Goal: Transaction & Acquisition: Obtain resource

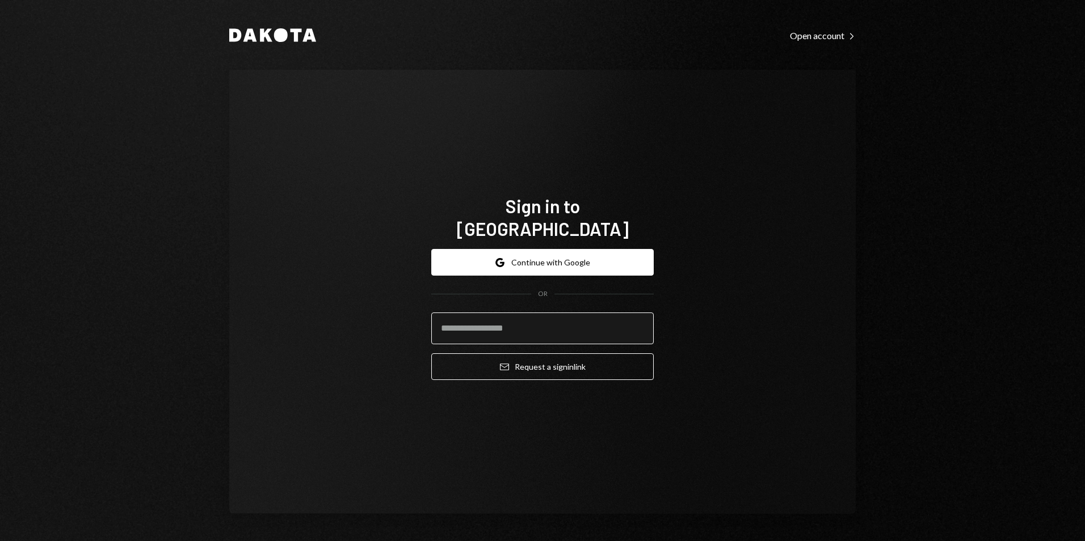
click at [533, 313] on input "email" at bounding box center [542, 329] width 222 height 32
type input "**********"
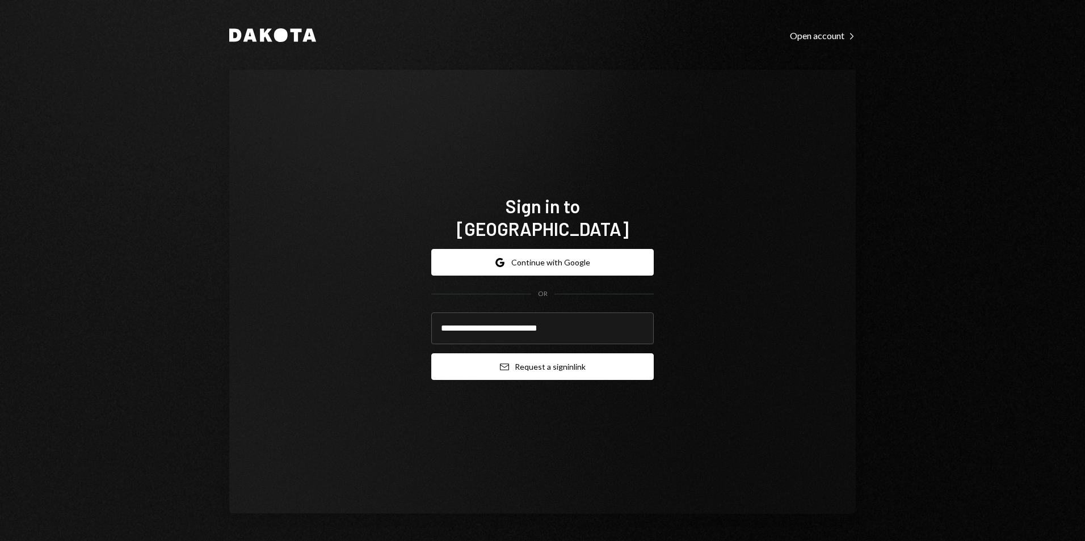
click at [569, 359] on button "Email Request a sign in link" at bounding box center [542, 367] width 222 height 27
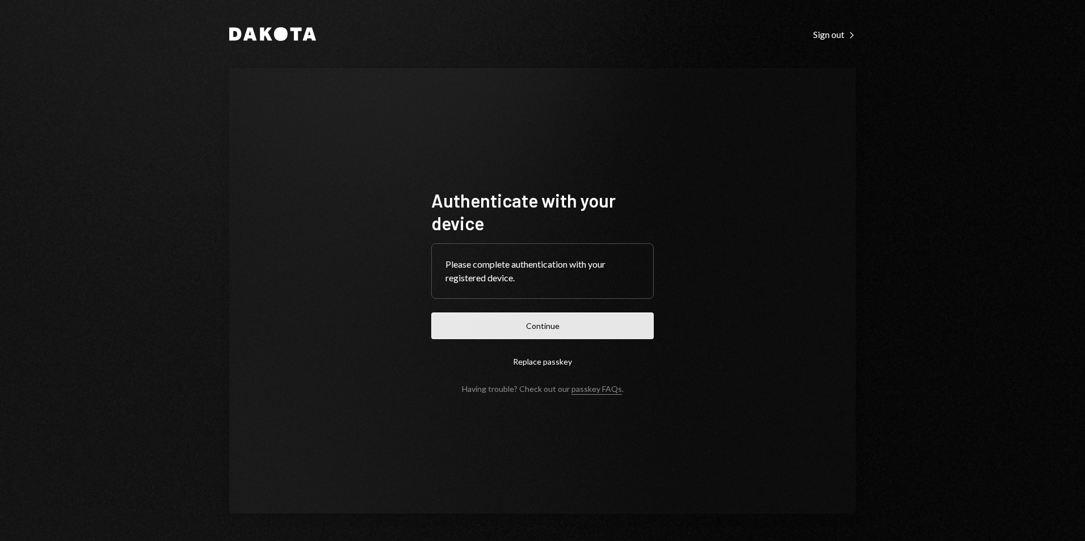
click at [532, 324] on button "Continue" at bounding box center [542, 326] width 222 height 27
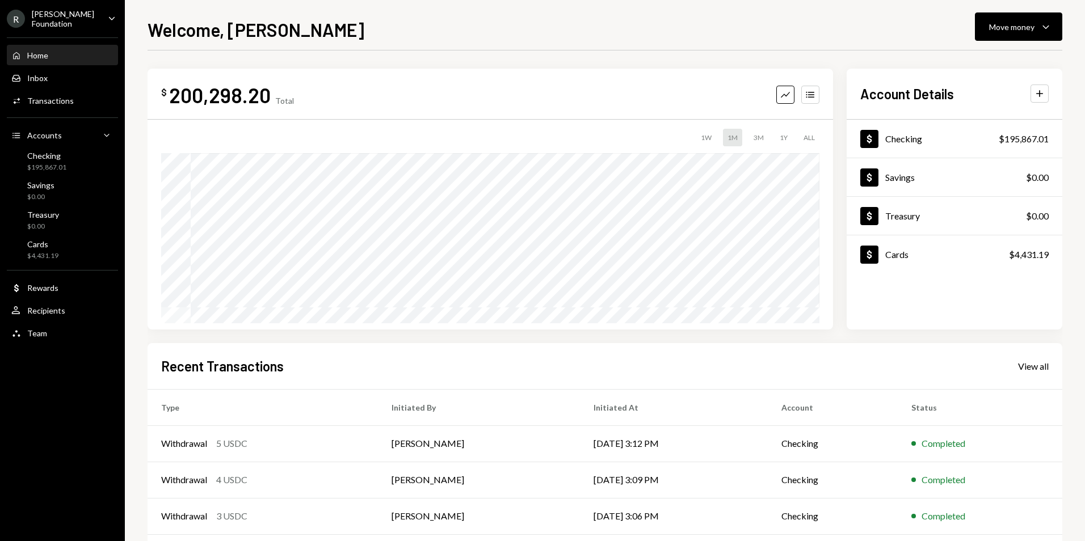
click at [78, 20] on div "[PERSON_NAME] Foundation" at bounding box center [65, 18] width 67 height 19
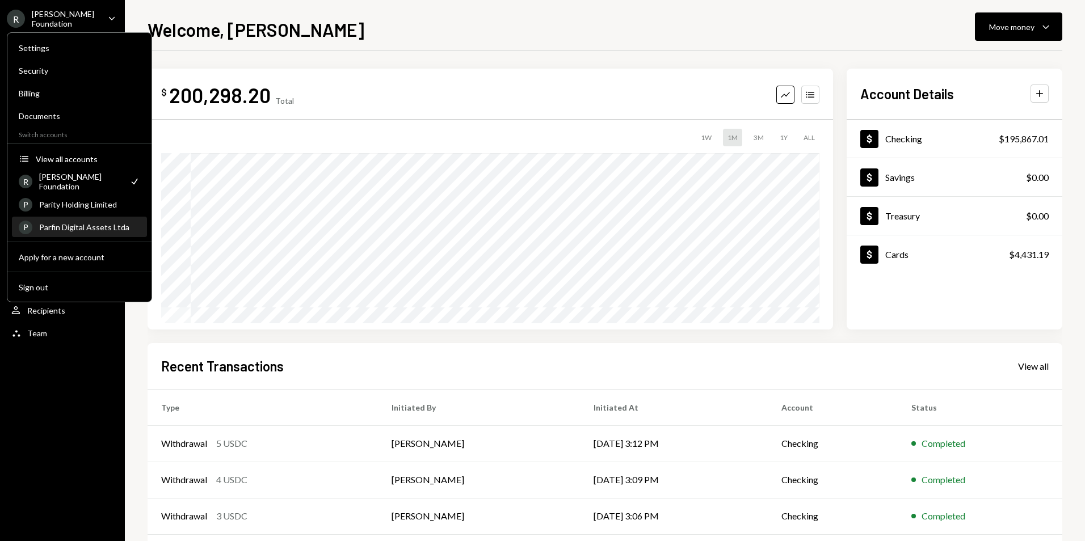
click at [114, 226] on div "Parfin Digital Assets Ltda" at bounding box center [89, 227] width 101 height 10
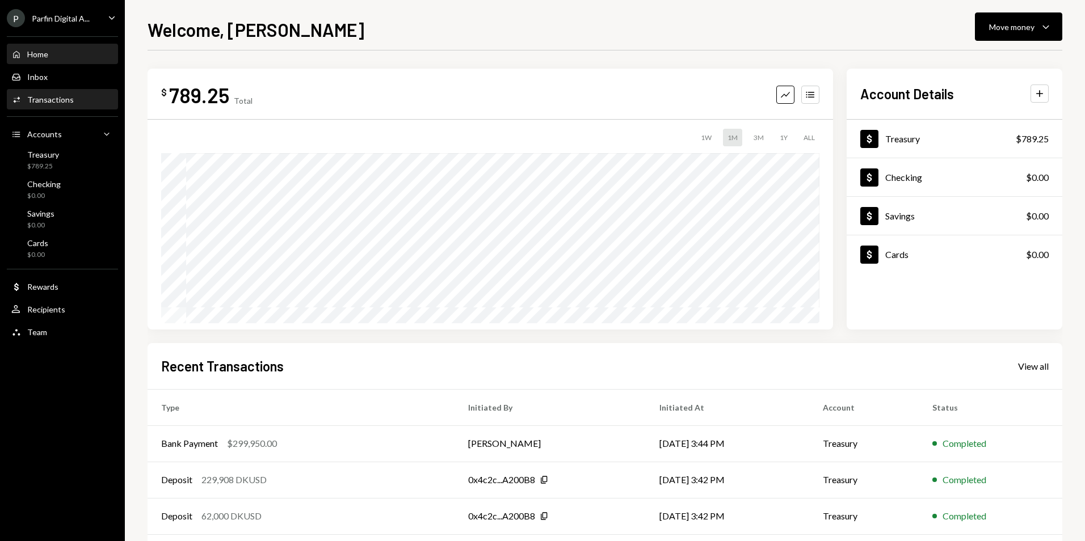
click at [37, 96] on div "Transactions" at bounding box center [50, 100] width 47 height 10
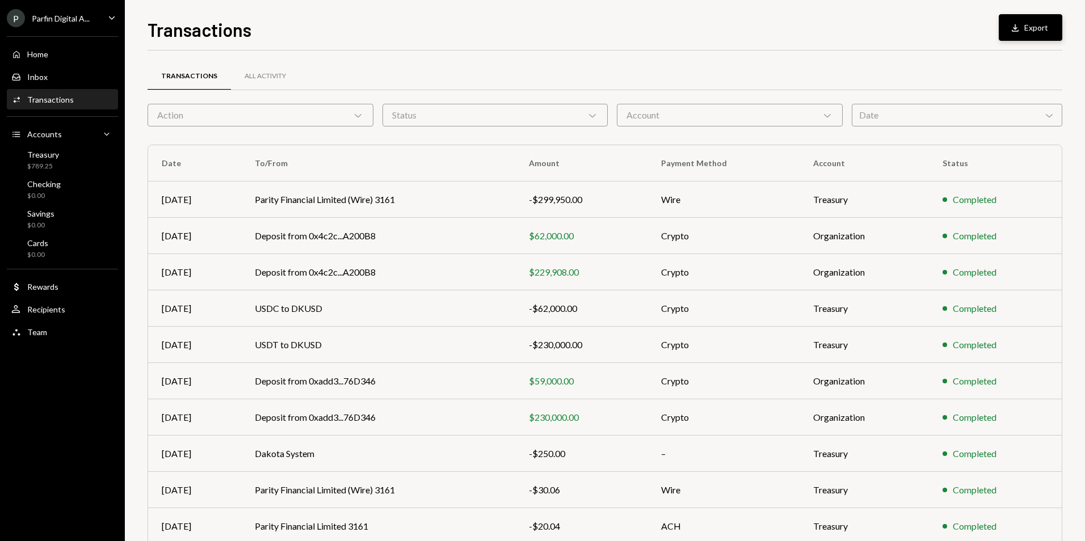
click at [1028, 26] on button "Download Export" at bounding box center [1031, 27] width 64 height 27
click at [709, 83] on div "Transactions All Activity" at bounding box center [605, 76] width 915 height 29
click at [901, 114] on div "Date Chevron Down" at bounding box center [957, 115] width 211 height 23
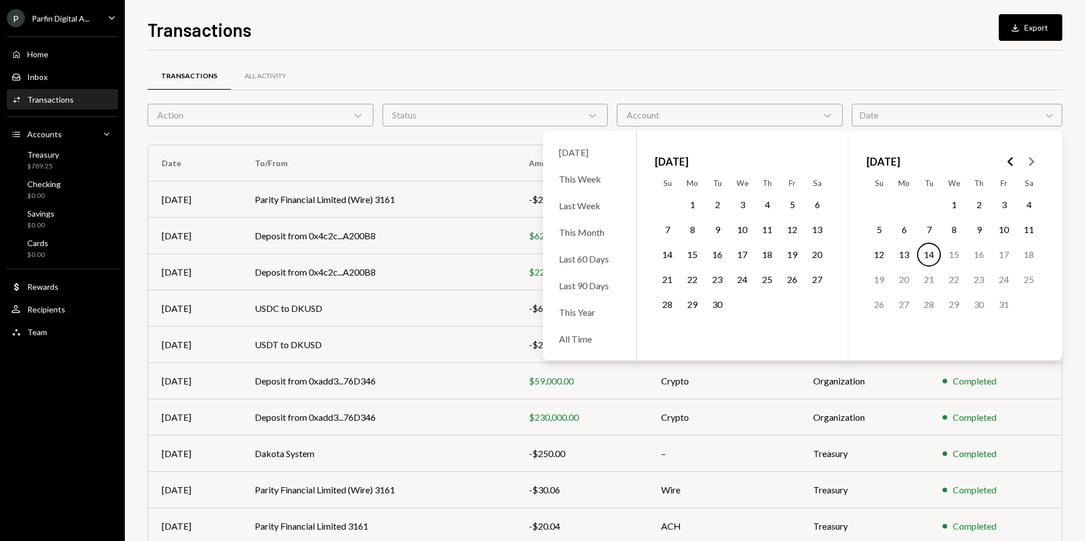
click at [686, 205] on button "1" at bounding box center [692, 205] width 24 height 24
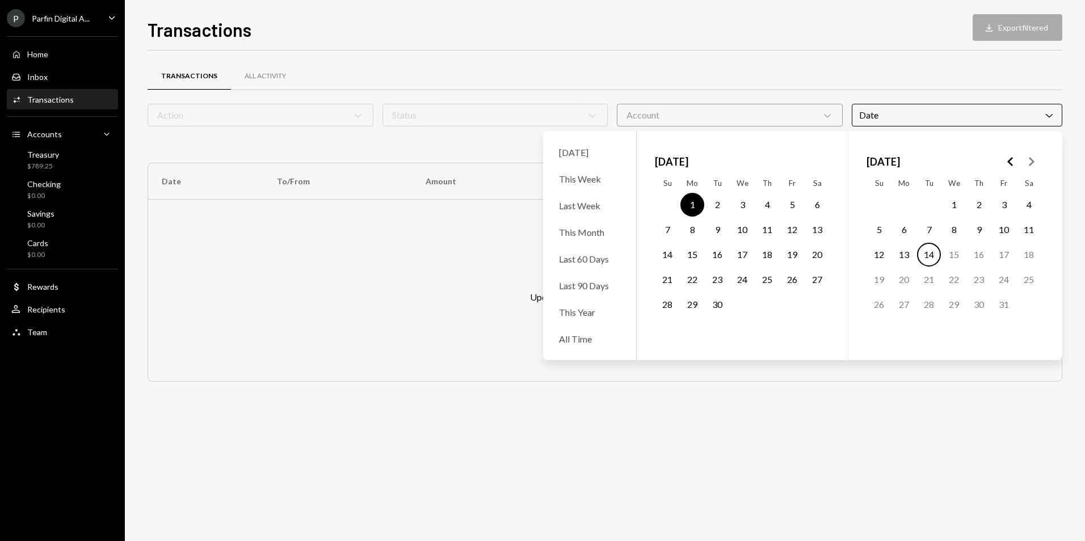
click at [722, 304] on button "30" at bounding box center [717, 305] width 24 height 24
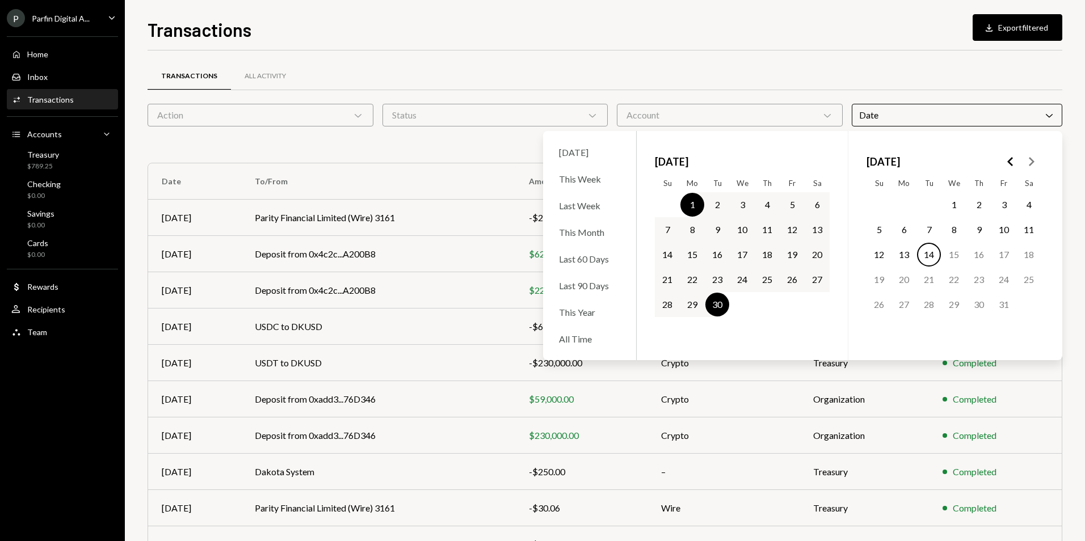
click at [855, 93] on div "Transactions All Activity" at bounding box center [605, 83] width 915 height 42
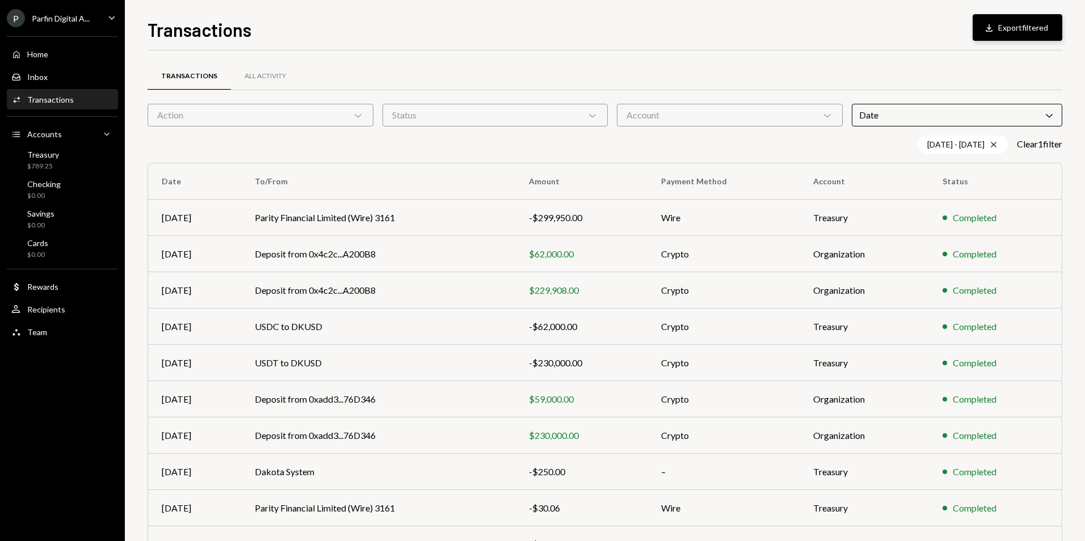
click at [1032, 30] on button "Download Export filtered" at bounding box center [1018, 27] width 90 height 27
click at [679, 66] on div "Transactions All Activity" at bounding box center [605, 76] width 915 height 29
click at [59, 73] on div "Inbox Inbox" at bounding box center [62, 77] width 102 height 10
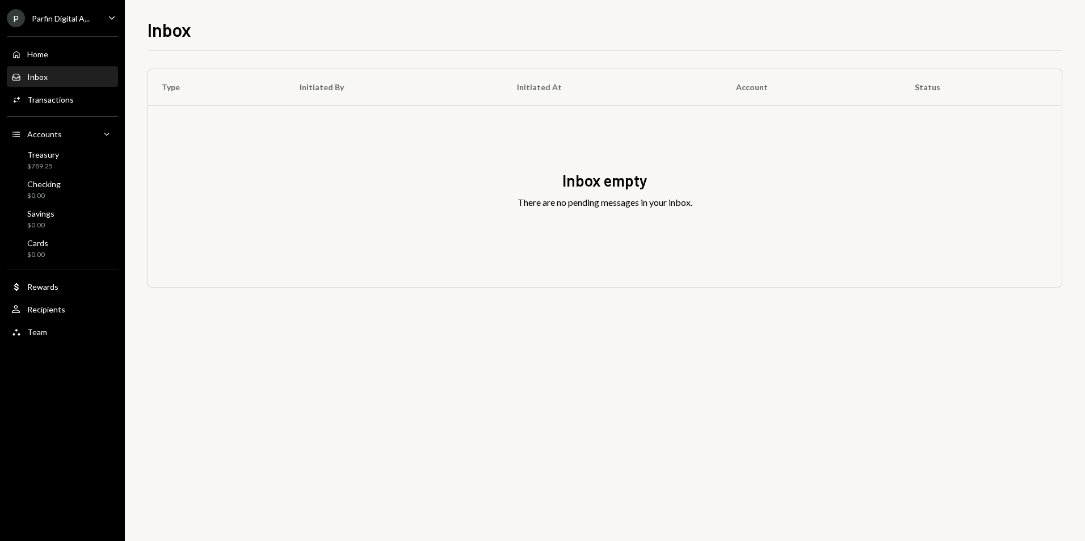
click at [81, 24] on div "P Parfin Digital A..." at bounding box center [48, 18] width 83 height 18
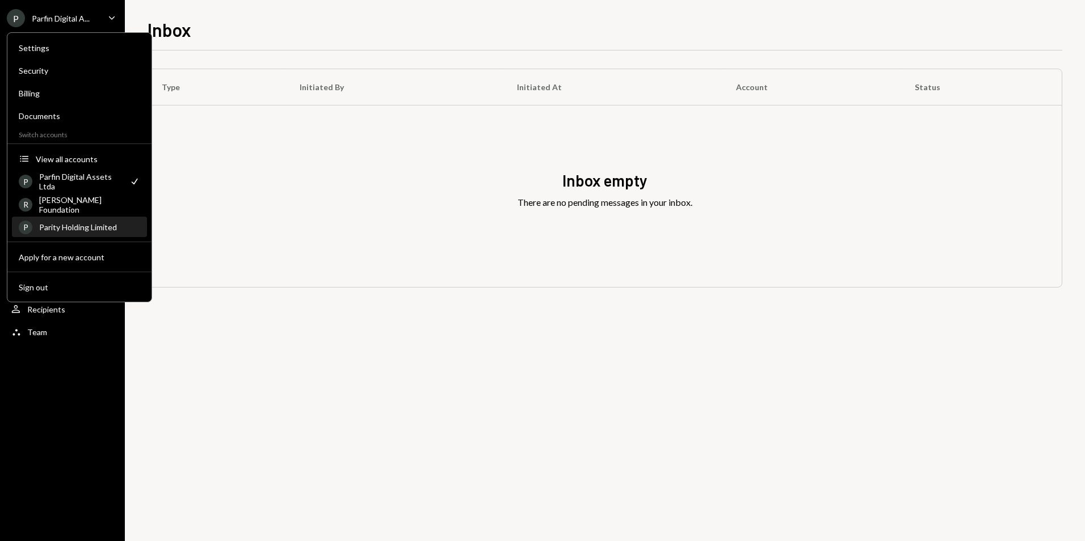
click at [91, 233] on div "P Parity Holding Limited" at bounding box center [79, 227] width 121 height 19
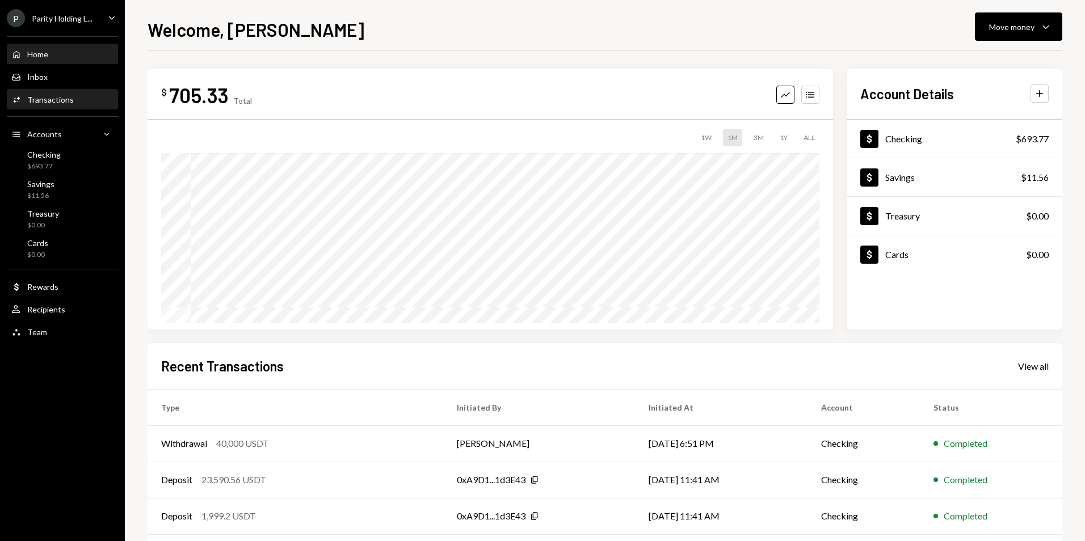
click at [40, 98] on div "Transactions" at bounding box center [50, 100] width 47 height 10
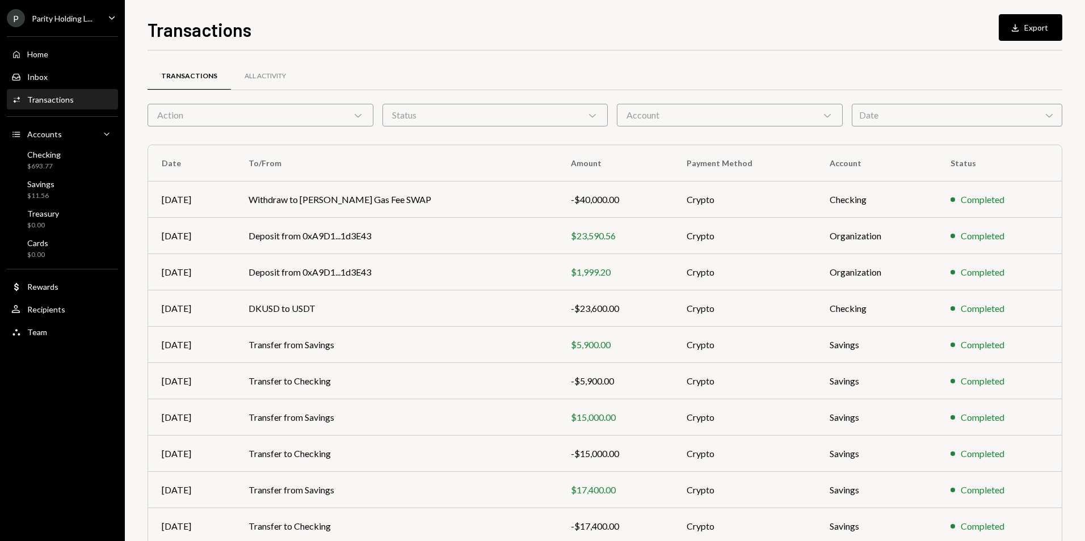
click at [877, 116] on div "Date Chevron Down" at bounding box center [957, 115] width 211 height 23
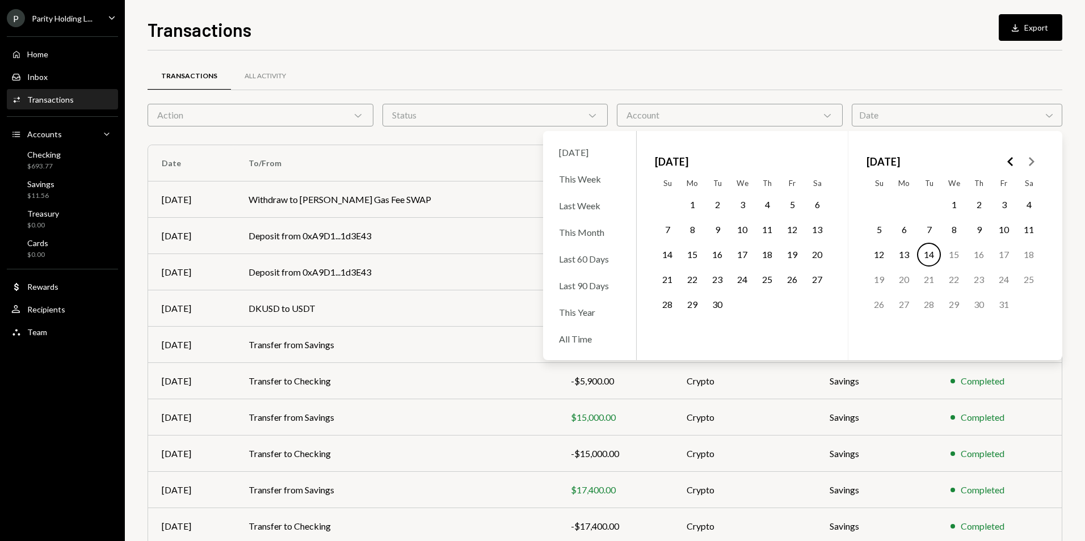
click at [693, 199] on button "1" at bounding box center [692, 205] width 24 height 24
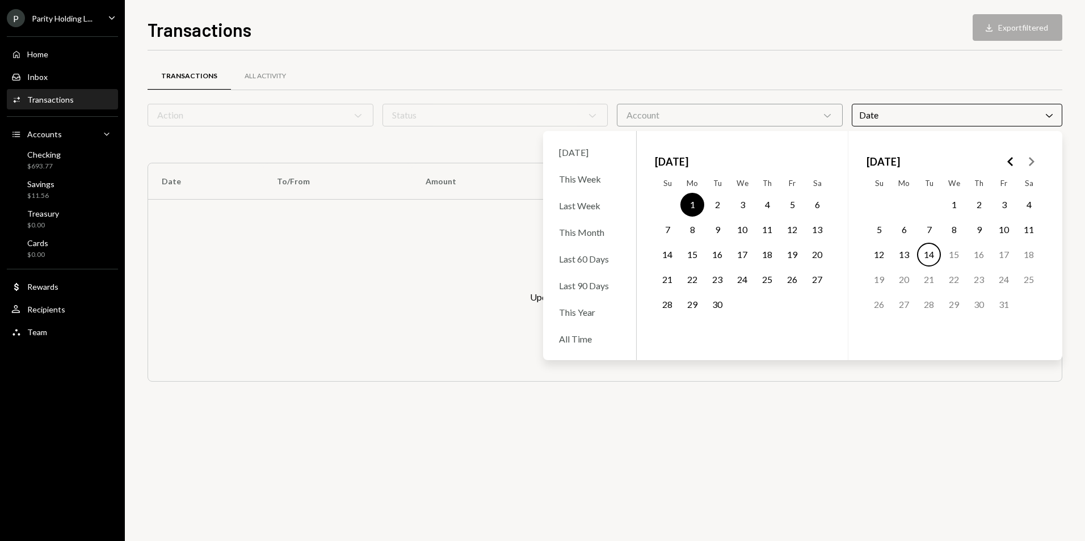
click at [718, 301] on button "30" at bounding box center [717, 305] width 24 height 24
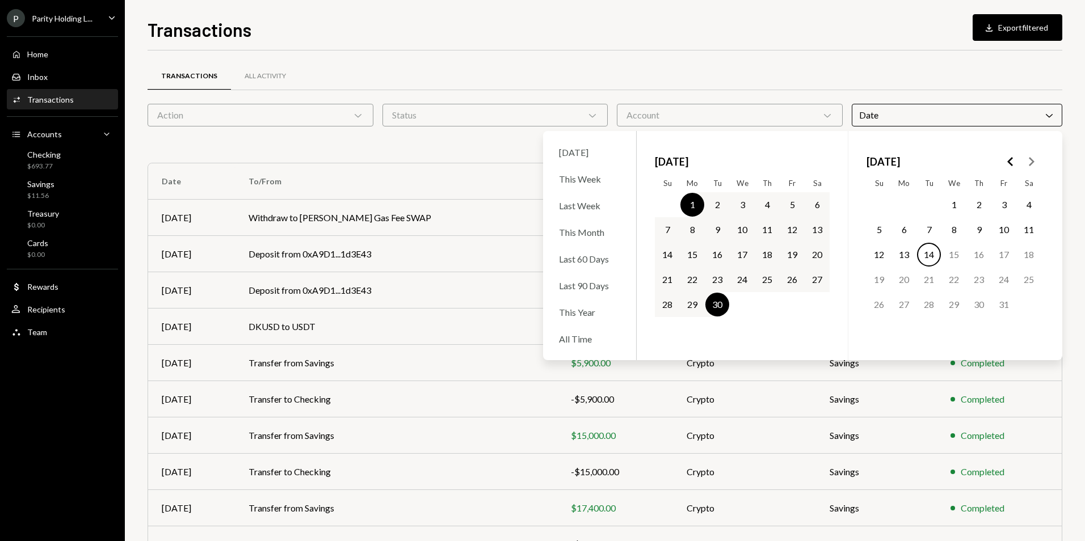
click at [839, 77] on div "Transactions All Activity" at bounding box center [605, 76] width 915 height 29
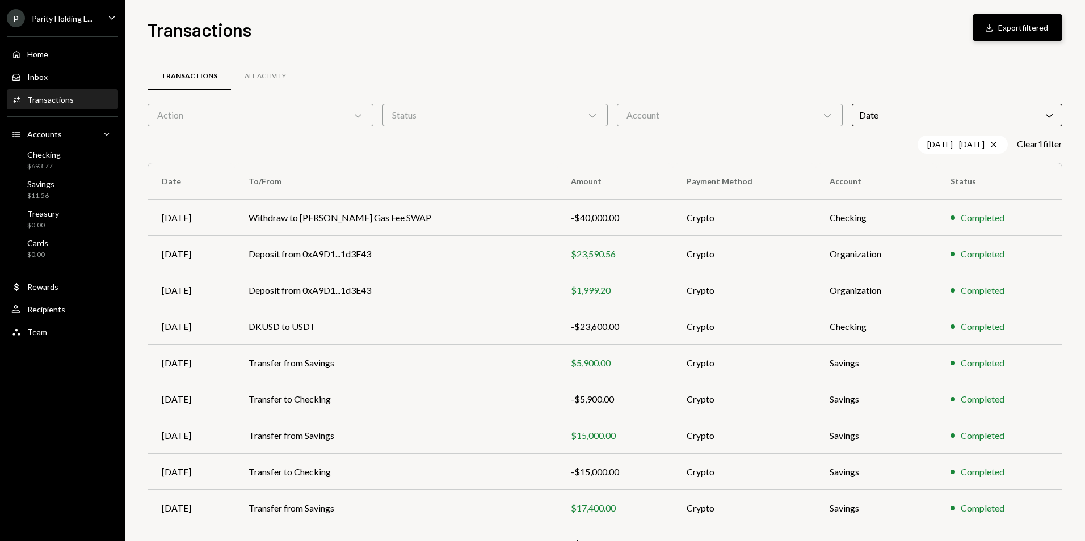
click at [1027, 28] on button "Download Export filtered" at bounding box center [1018, 27] width 90 height 27
click at [91, 18] on div "Parity Holding L..." at bounding box center [62, 19] width 61 height 10
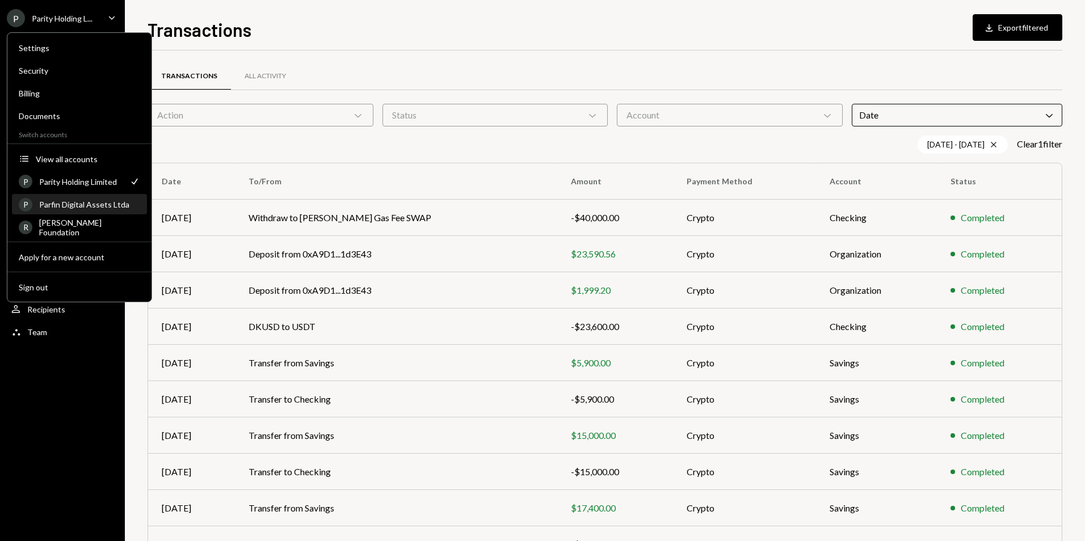
click at [103, 205] on div "Parfin Digital Assets Ltda" at bounding box center [89, 205] width 101 height 10
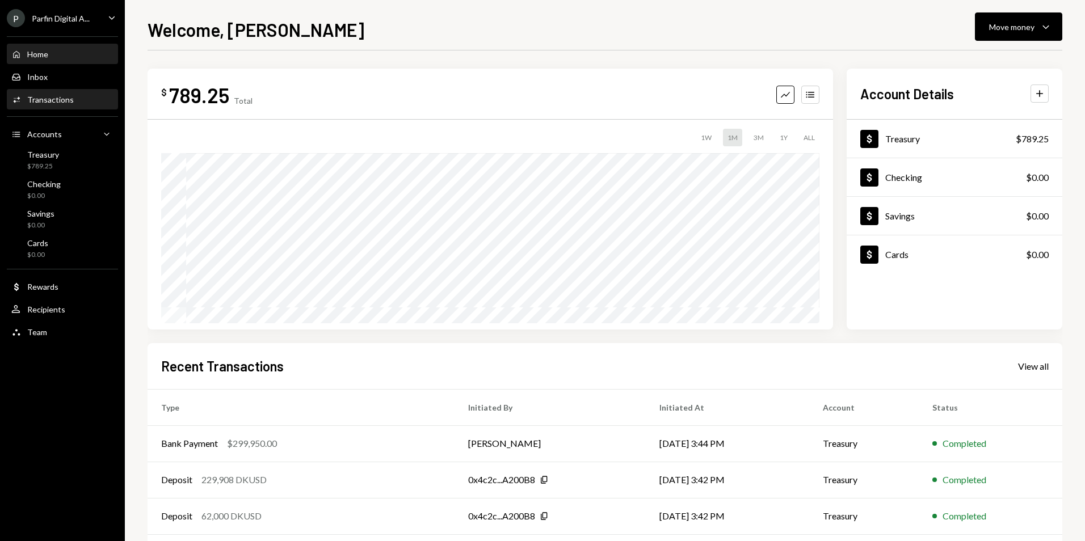
click at [70, 104] on div "Activities Transactions" at bounding box center [42, 100] width 62 height 10
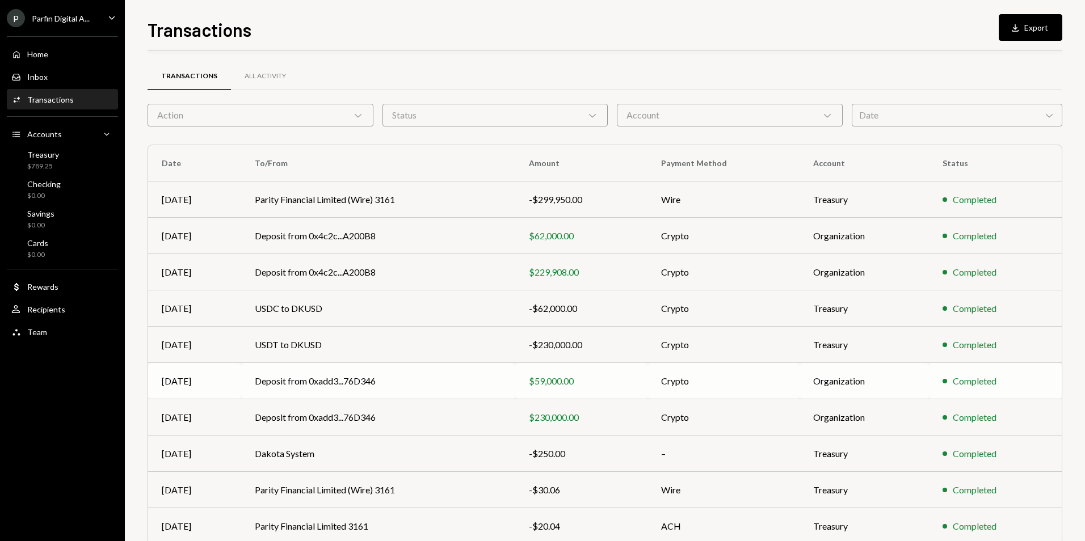
scroll to position [51, 0]
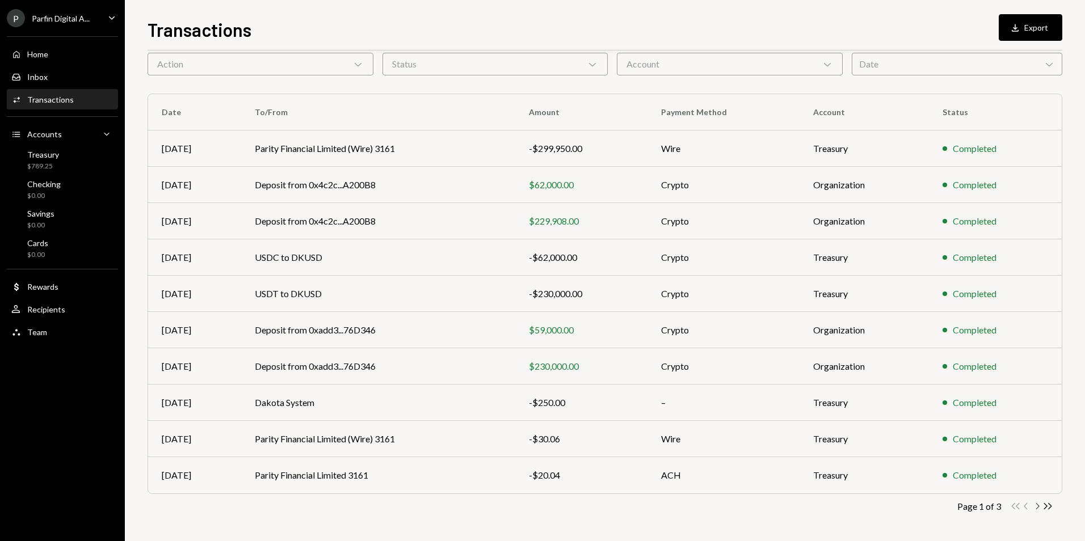
click at [1039, 507] on icon "button" at bounding box center [1037, 506] width 3 height 6
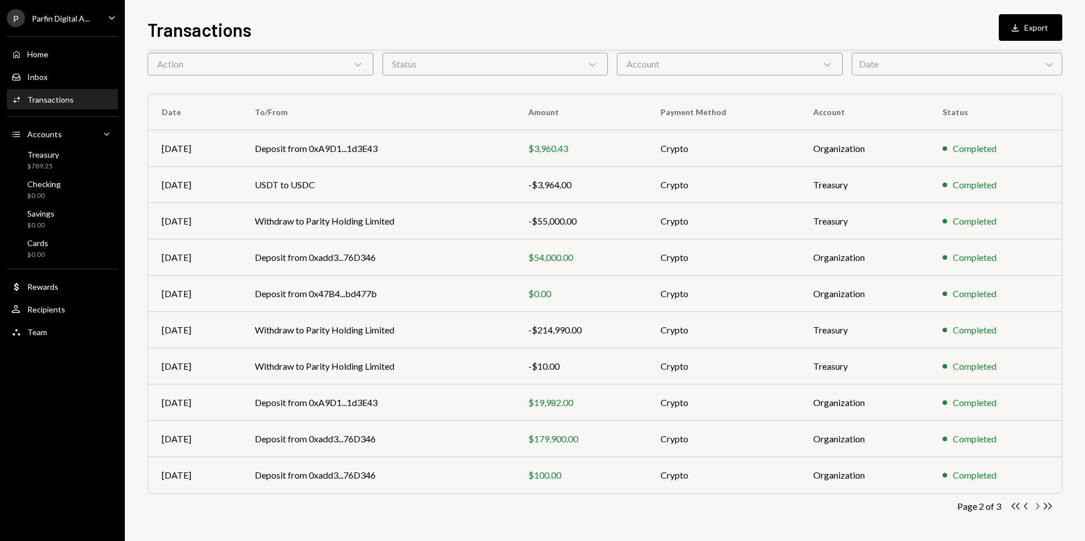
click at [1037, 510] on icon "Chevron Right" at bounding box center [1037, 506] width 11 height 11
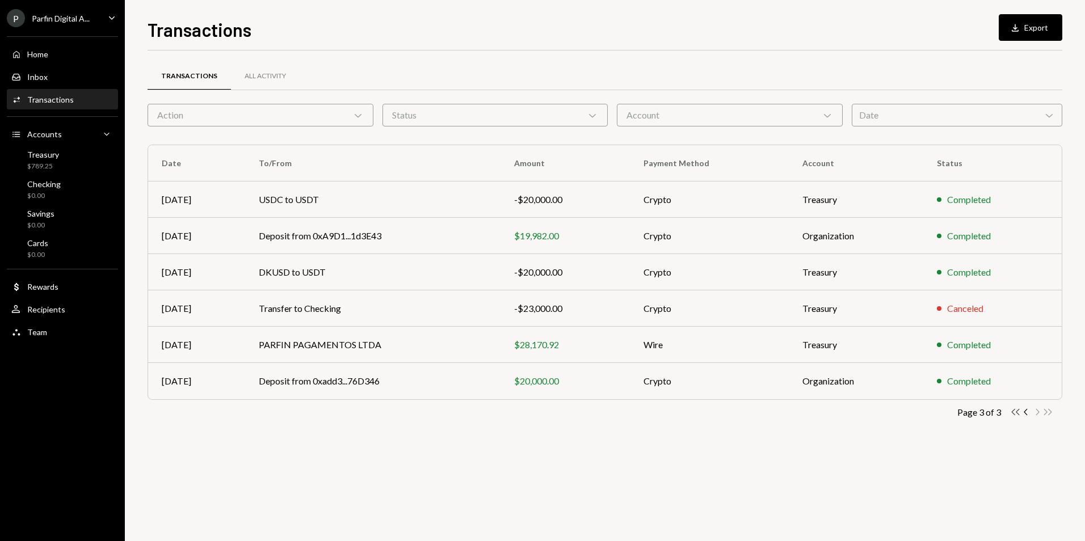
click at [1011, 414] on icon "Double Arrow Left" at bounding box center [1015, 412] width 11 height 11
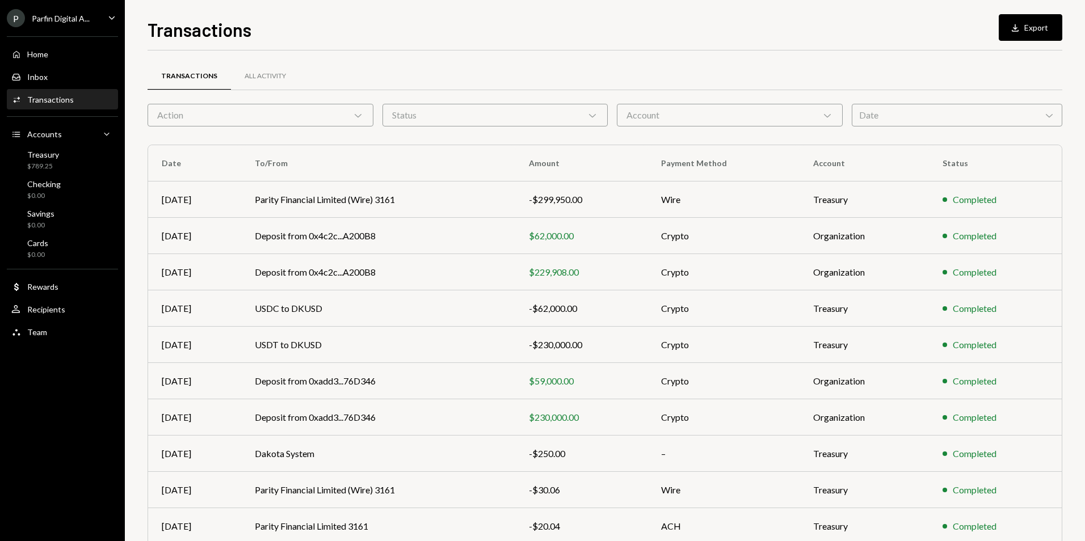
click at [72, 23] on div "P Parfin Digital A..." at bounding box center [48, 18] width 83 height 18
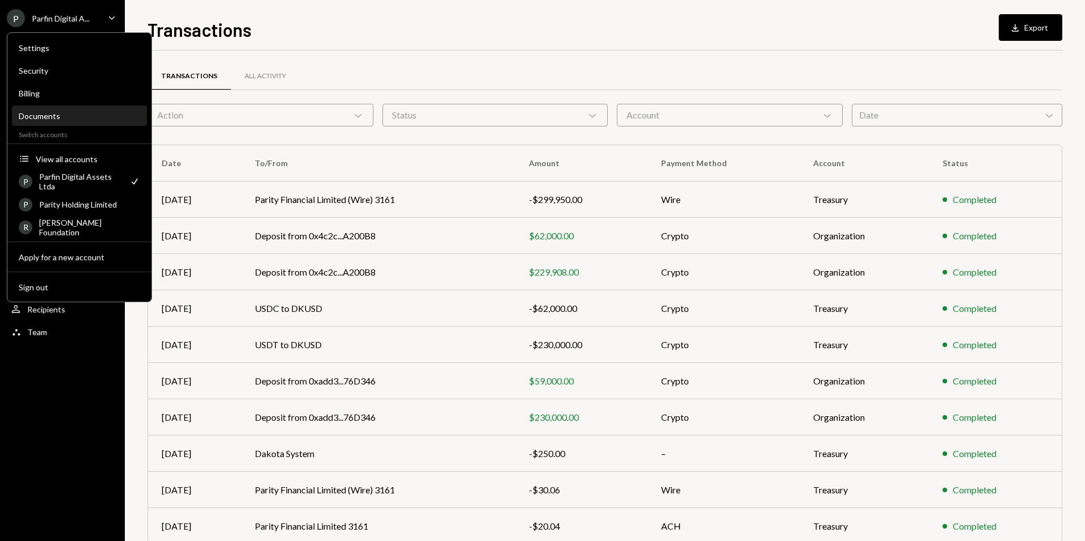
click at [68, 122] on div "Documents" at bounding box center [79, 116] width 121 height 19
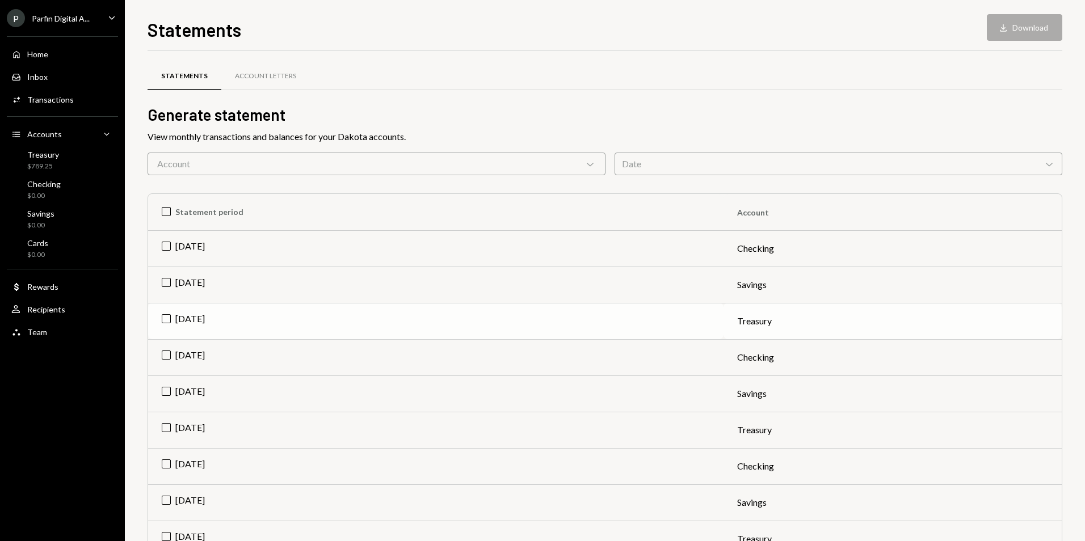
click at [165, 322] on td "Sep 2025" at bounding box center [435, 321] width 575 height 36
click at [1035, 37] on button "Download Download" at bounding box center [1024, 27] width 75 height 27
click at [165, 426] on td "Aug 2025" at bounding box center [435, 430] width 575 height 36
click at [167, 322] on td "Check Sep 2025" at bounding box center [435, 321] width 575 height 36
click at [1018, 35] on button "Download Download" at bounding box center [1024, 27] width 75 height 27
